Goal: Information Seeking & Learning: Learn about a topic

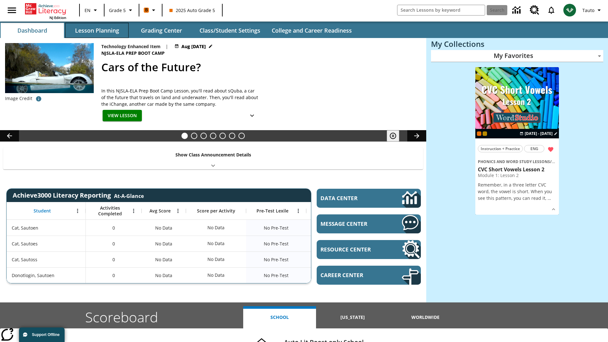
click at [97, 30] on button "Lesson Planning" at bounding box center [96, 30] width 63 height 15
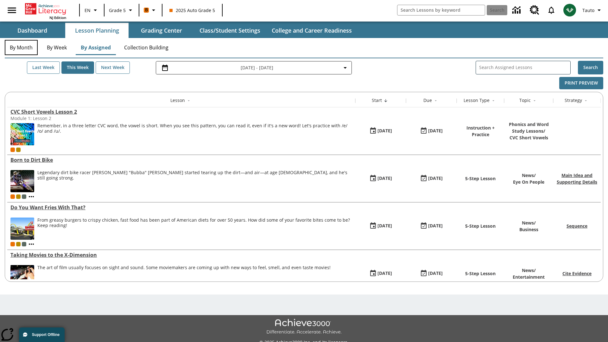
click at [21, 48] on button "By Month" at bounding box center [21, 47] width 33 height 15
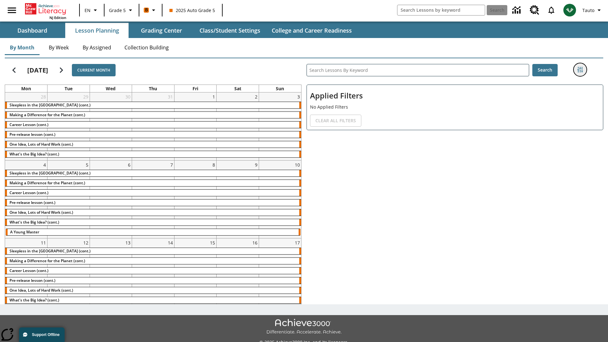
click at [580, 70] on icon "Filters Side menu" at bounding box center [580, 70] width 6 height 6
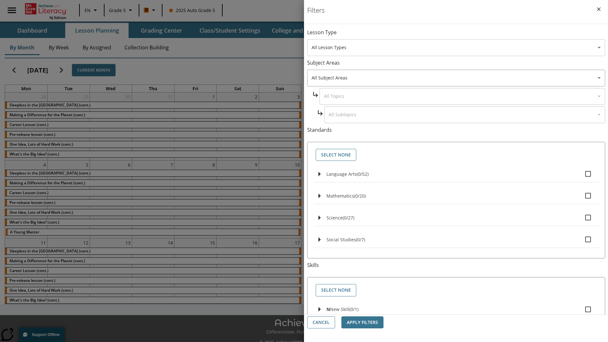
click at [456, 48] on body "Skip to main content NJ Edition EN Grade 5 B 2025 Auto Grade 5 Search 0 Tauto D…" at bounding box center [304, 178] width 608 height 356
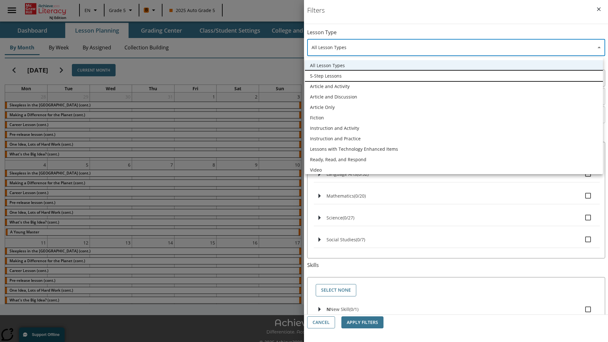
click at [454, 76] on li "5-Step Lessons" at bounding box center [454, 76] width 298 height 10
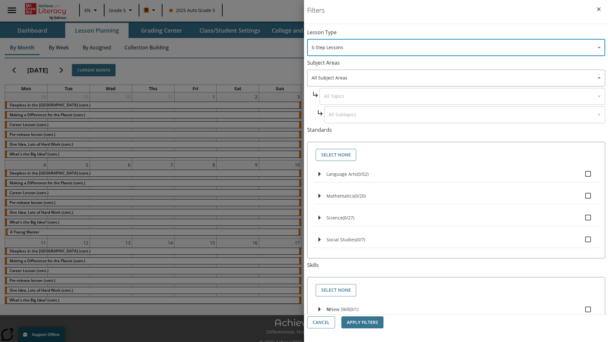
type input "1"
click at [362, 322] on button "Apply Filters" at bounding box center [362, 322] width 42 height 12
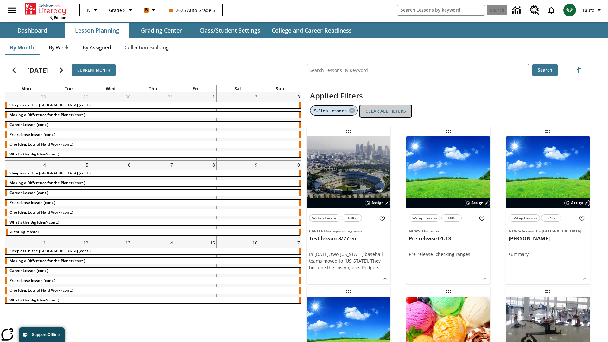
click at [386, 111] on button "Clear All Filters" at bounding box center [385, 111] width 51 height 12
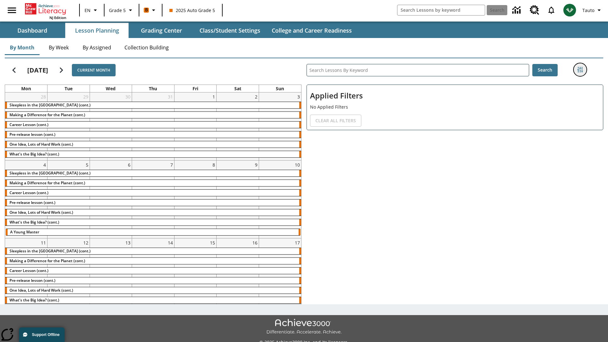
click at [580, 70] on icon "Filters Side menu" at bounding box center [580, 70] width 6 height 6
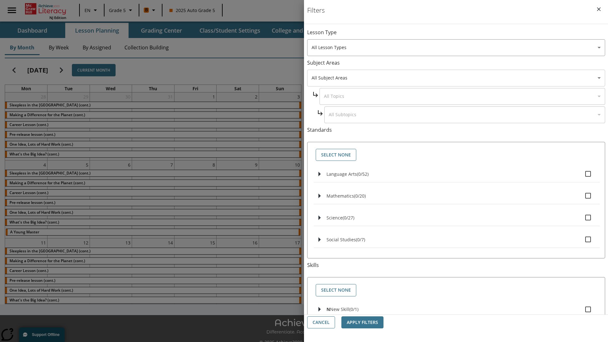
click at [456, 78] on body "Skip to main content NJ Edition EN Grade 5 B 2025 Auto Grade 5 Search 0 Tauto D…" at bounding box center [304, 178] width 608 height 356
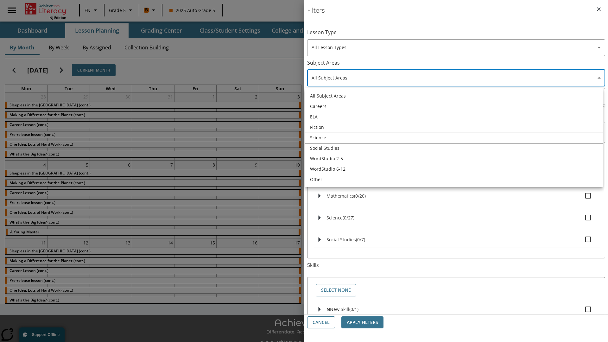
click at [454, 137] on li "Science" at bounding box center [454, 137] width 298 height 10
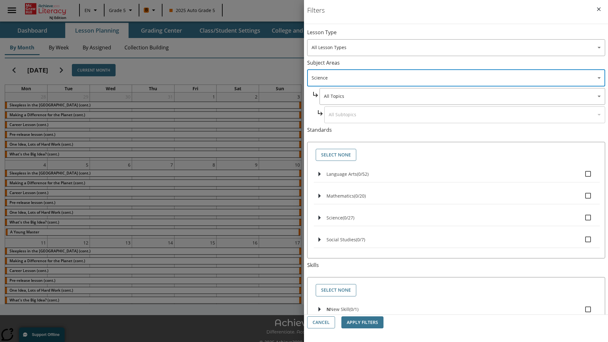
type input "2"
click at [362, 322] on button "Apply Filters" at bounding box center [362, 322] width 42 height 12
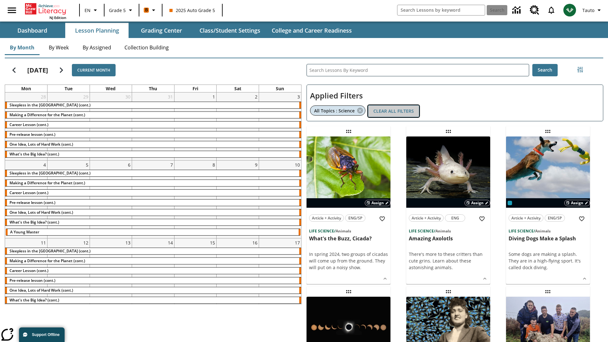
click at [394, 111] on button "Clear All Filters" at bounding box center [393, 111] width 51 height 12
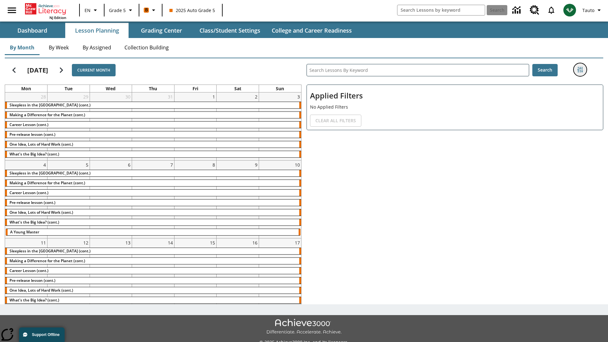
click at [580, 70] on icon "Filters Side menu" at bounding box center [580, 70] width 6 height 6
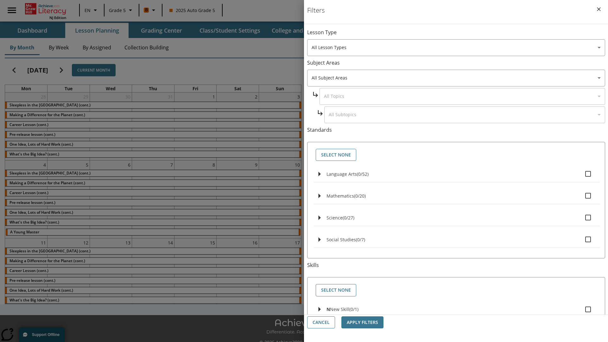
click at [342, 174] on span "Language Arts" at bounding box center [342, 174] width 30 height 6
click at [582, 174] on input "Language Arts ( 0 / 52 )" at bounding box center [588, 173] width 13 height 13
checkbox input "true"
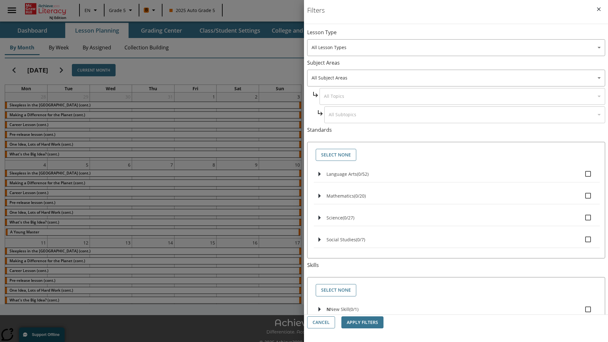
checkbox input "true"
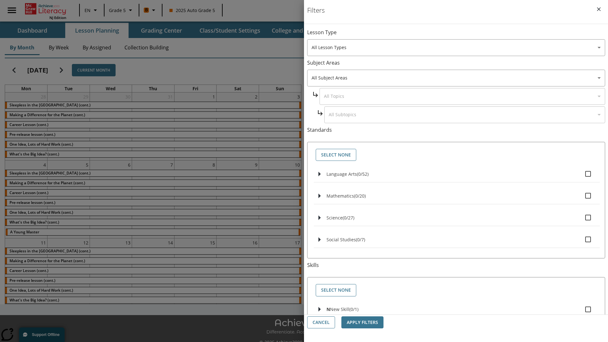
checkbox input "true"
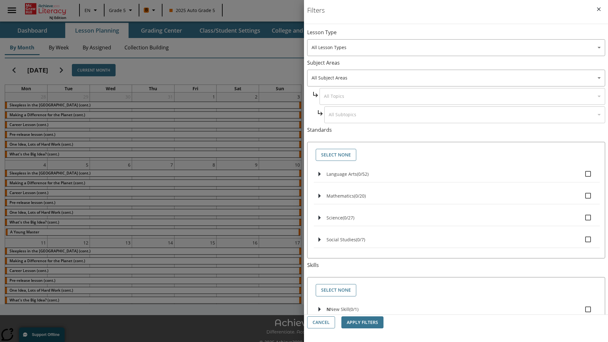
checkbox input "true"
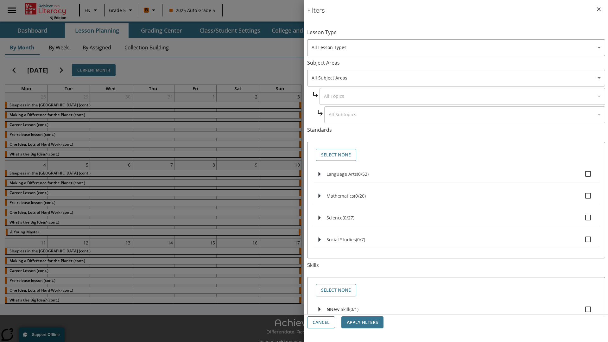
checkbox input "true"
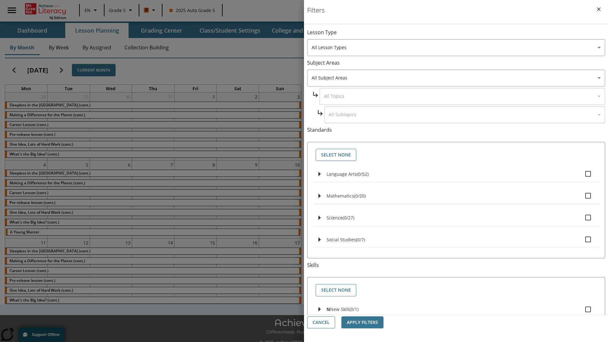
checkbox input "true"
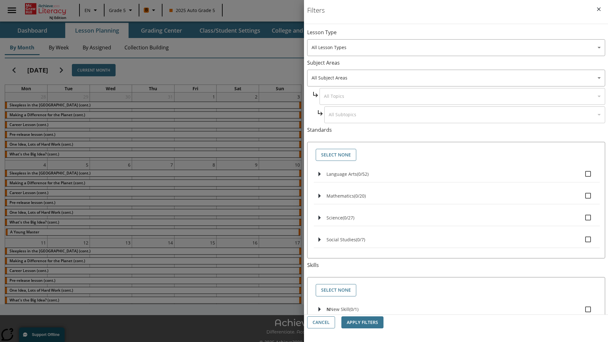
checkbox input "true"
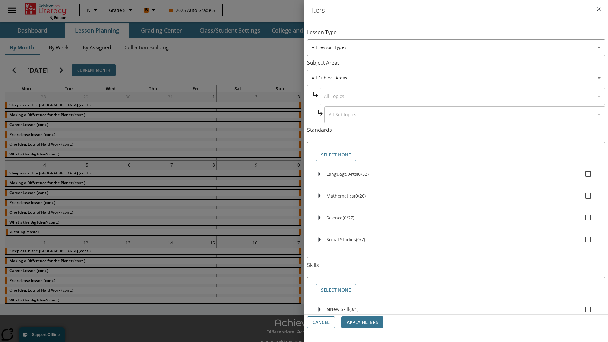
checkbox input "true"
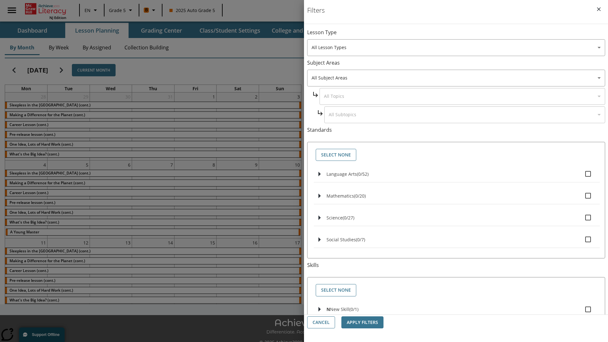
checkbox input "true"
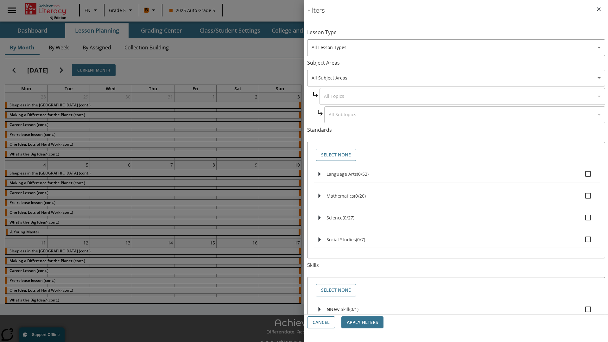
checkbox input "true"
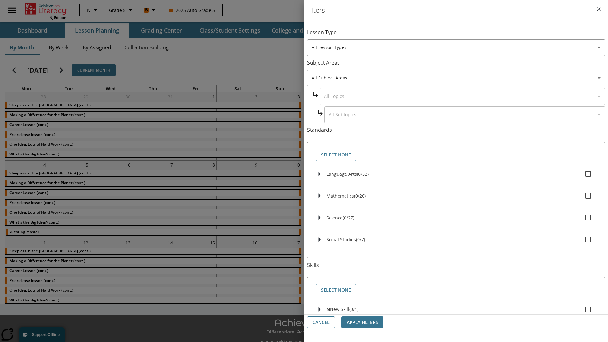
checkbox input "true"
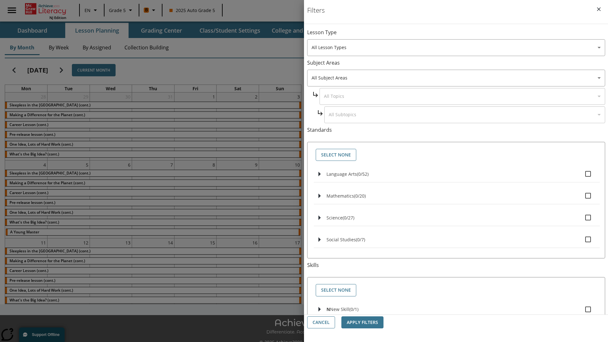
checkbox input "true"
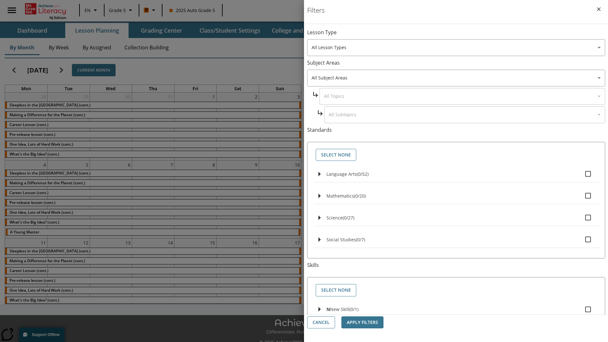
checkbox input "true"
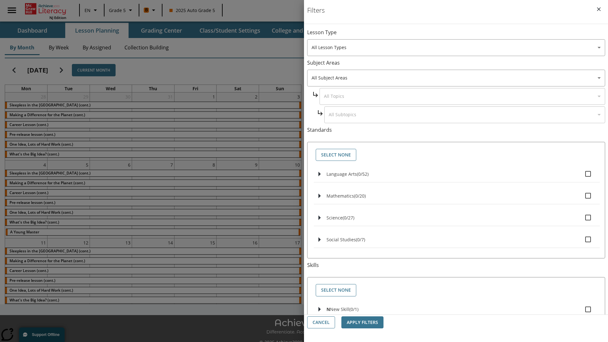
checkbox input "true"
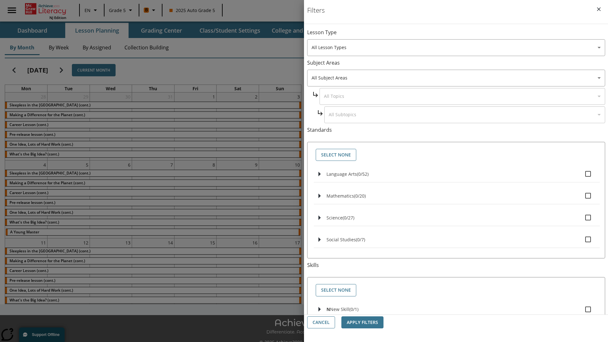
checkbox input "true"
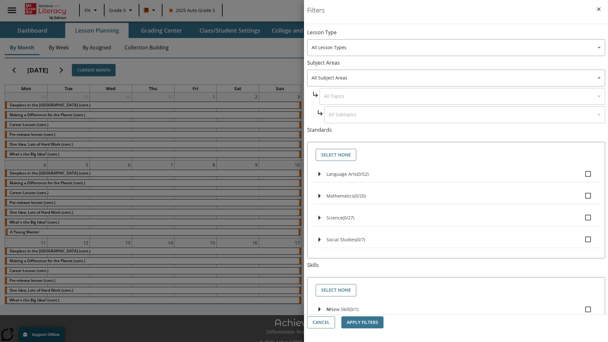
checkbox input "true"
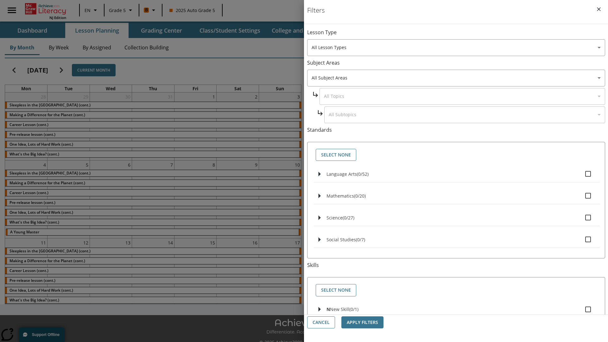
checkbox input "true"
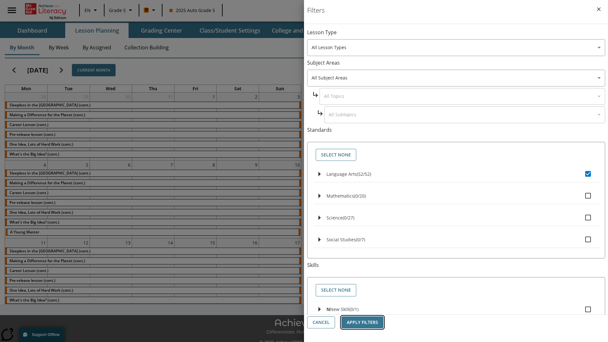
click at [362, 322] on button "Apply Filters" at bounding box center [362, 322] width 42 height 12
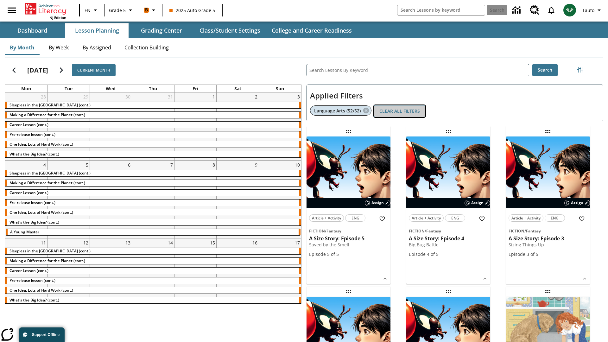
click at [400, 111] on button "Clear All Filters" at bounding box center [399, 111] width 51 height 12
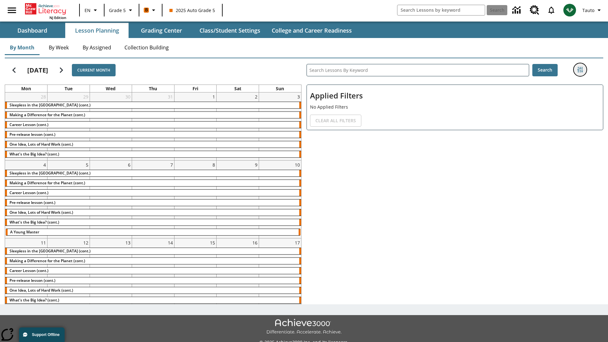
click at [580, 70] on icon "Filters Side menu" at bounding box center [580, 70] width 6 height 6
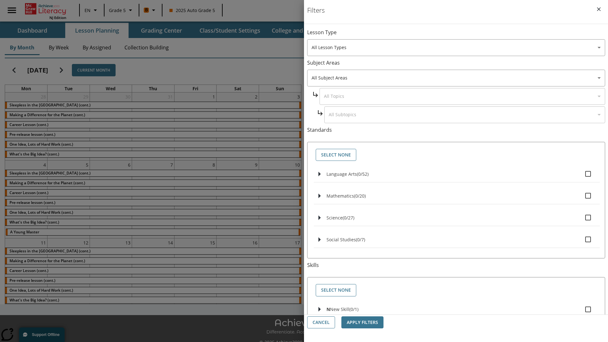
click at [457, 306] on label "N New Skill ( 0 / 1 )" at bounding box center [461, 309] width 268 height 13
click at [582, 306] on input "N New Skill ( 0 / 1 )" at bounding box center [588, 309] width 13 height 13
checkbox input "true"
click at [362, 322] on button "Apply Filters" at bounding box center [362, 322] width 42 height 12
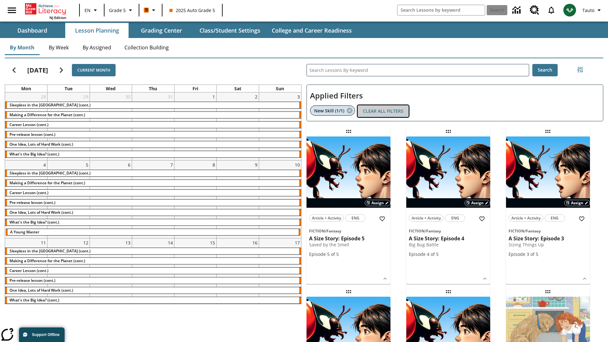
click at [383, 111] on button "Clear All Filters" at bounding box center [383, 111] width 51 height 12
click at [580, 70] on icon "Filters Side menu" at bounding box center [580, 70] width 6 height 6
